Goal: Task Accomplishment & Management: Use online tool/utility

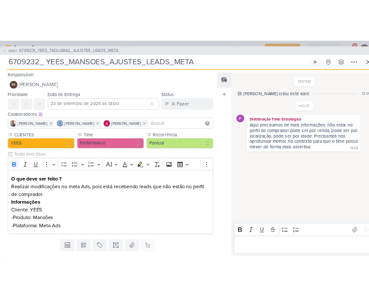
scroll to position [0, 0]
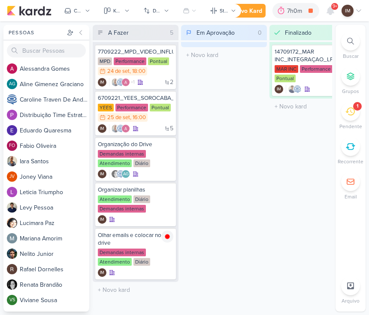
click at [351, 45] on div at bounding box center [350, 41] width 19 height 19
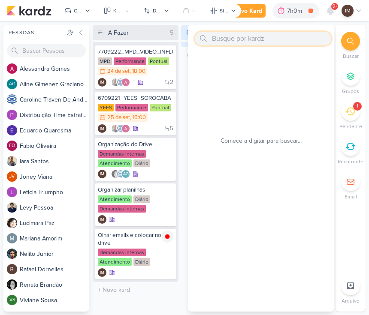
click at [267, 41] on input "text" at bounding box center [263, 39] width 136 height 14
click at [305, 11] on icon at bounding box center [311, 11] width 12 height 12
click at [233, 42] on input "text" at bounding box center [263, 39] width 136 height 14
click at [223, 42] on input "text" at bounding box center [263, 39] width 136 height 14
paste input "7709224_MPD_FLORÀ_VIDEO_INFLUENCER_DECORADO"
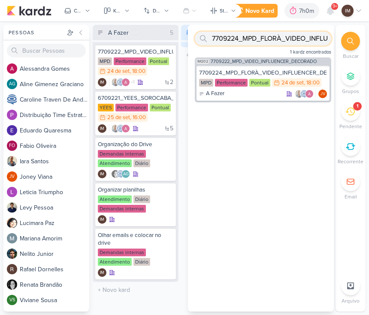
type input "7709224_MPD_FLORÀ_VIDEO_INFLUENCER_DECORADO"
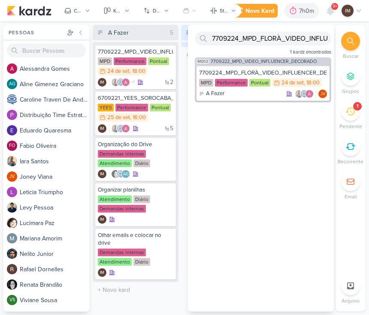
click at [248, 62] on span "7709222_MPD_VIDEO_INFLUENCER_DECORADO" at bounding box center [264, 61] width 106 height 5
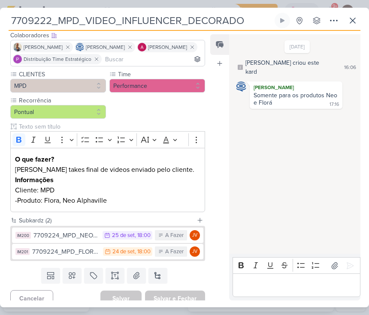
scroll to position [82, 0]
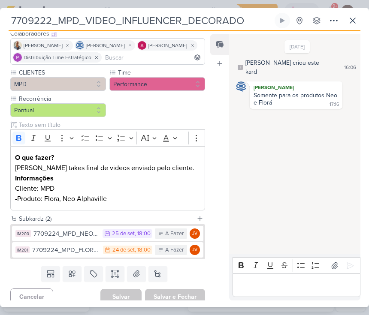
click at [75, 234] on div "7709224_MPD_NEO ALPHAVILLE_VIDEO_INFLUENCER_DECORADO" at bounding box center [65, 234] width 65 height 10
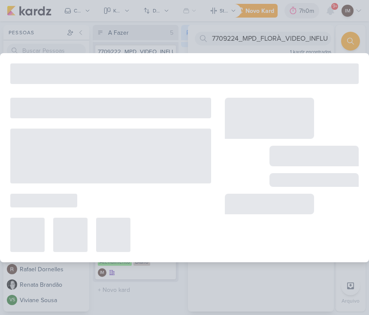
type input "7709224_MPD_NEO ALPHAVILLE_VIDEO_INFLUENCER_DECORADO"
type input "25 de setembro de 2025 às 18:00"
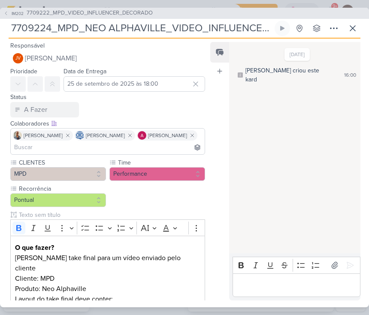
scroll to position [0, 0]
click at [9, 11] on button "IM202 7709222_MPD_VIDEO_INFLUENCER_DECORADO" at bounding box center [77, 13] width 149 height 9
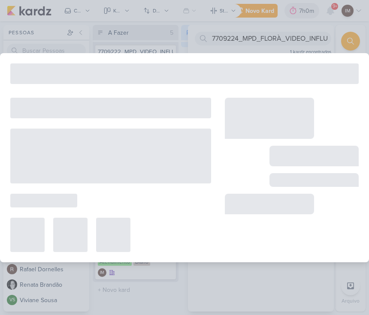
type input "7709222_MPD_VIDEO_INFLUENCER_DECORADO"
type input "24 de setembro de 2025 às 18:00"
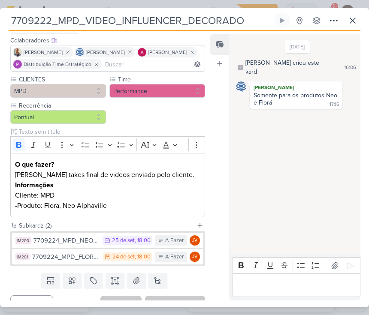
scroll to position [76, 0]
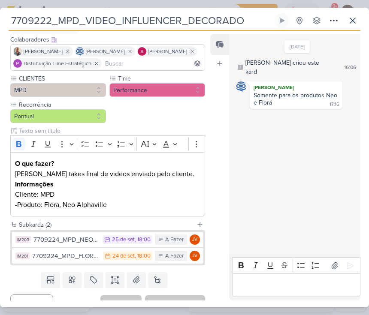
click at [63, 256] on div "7709224_MPD_FLORÀ_VIDEO_INFLUENCER_DECORADO" at bounding box center [65, 256] width 66 height 10
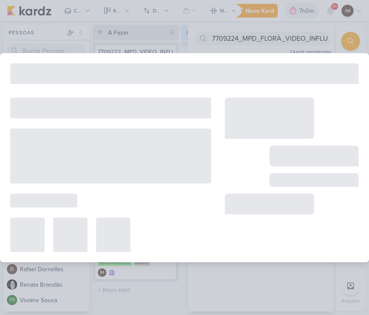
type input "7709224_MPD_FLORÀ_VIDEO_INFLUENCER_DECORADO"
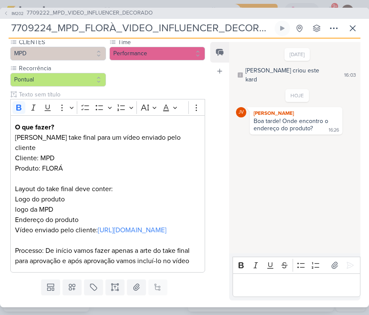
scroll to position [121, 0]
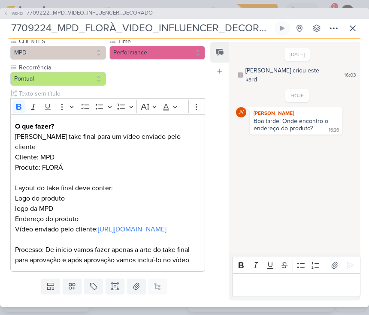
click at [98, 231] on link "[URL][DOMAIN_NAME]" at bounding box center [132, 229] width 69 height 9
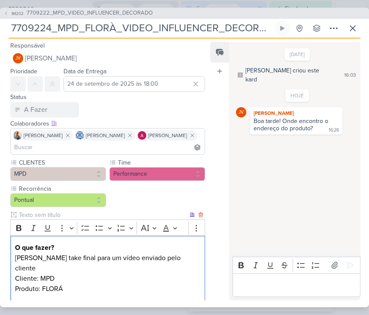
scroll to position [0, 0]
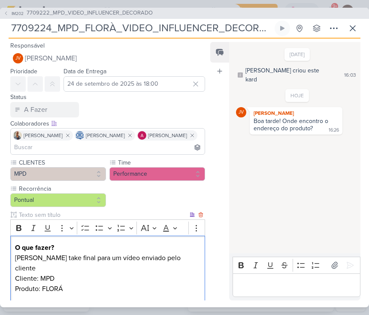
click at [340, 32] on button at bounding box center [333, 28] width 15 height 15
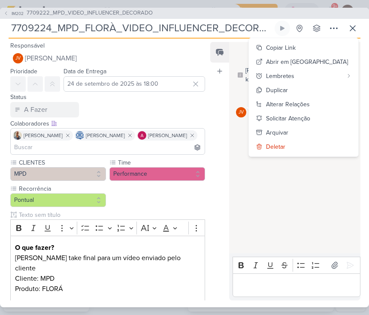
click at [332, 51] on button "Copiar Link" at bounding box center [303, 48] width 109 height 14
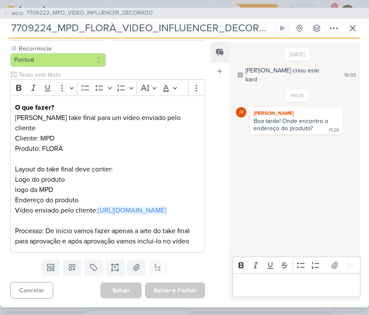
scroll to position [151, 0]
click at [79, 178] on p "Logo do produto logo da MPD Endereço do produto" at bounding box center [108, 190] width 186 height 31
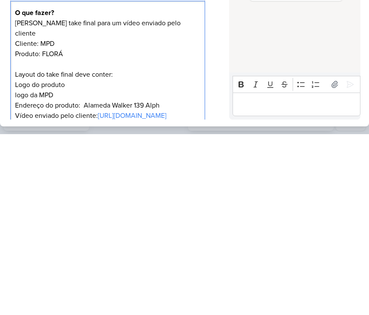
scroll to position [54, 0]
click at [108, 261] on p "Logo do produto logo da MPD Endereço do produto: Alameda Walker 139 Alph" at bounding box center [108, 276] width 186 height 31
click at [106, 261] on p "Logo do produto logo da MPD Endereço do produto: Alameda Walker 139 Alph" at bounding box center [108, 276] width 186 height 31
